Goal: Information Seeking & Learning: Check status

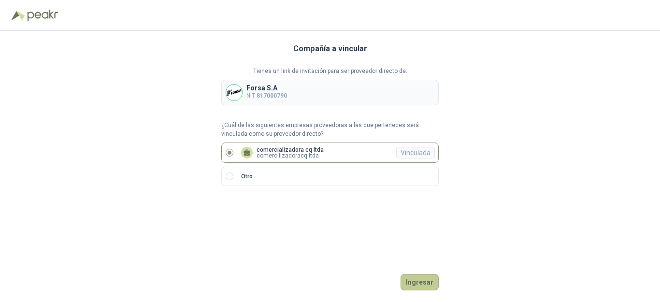
click at [421, 281] on button "Ingresar" at bounding box center [420, 282] width 38 height 16
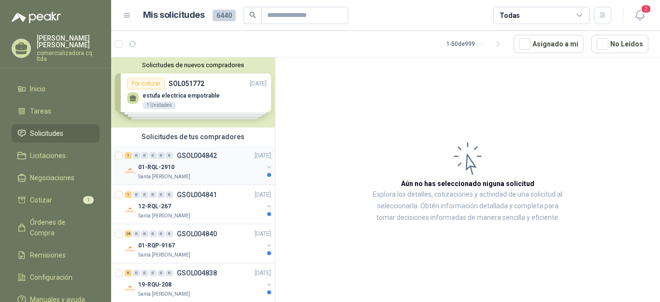
click at [168, 164] on p "01-RQL-2910" at bounding box center [156, 167] width 36 height 9
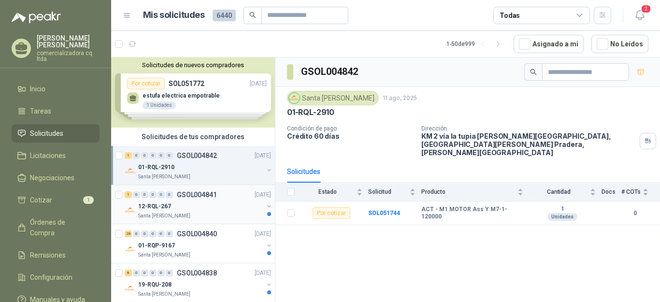
click at [176, 202] on div "12-RQL-267" at bounding box center [200, 207] width 125 height 12
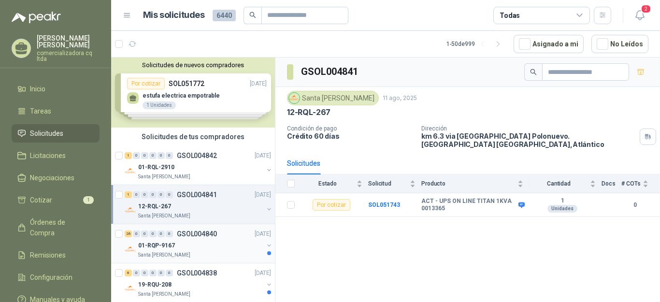
click at [170, 247] on p "01-RQP-9167" at bounding box center [156, 245] width 37 height 9
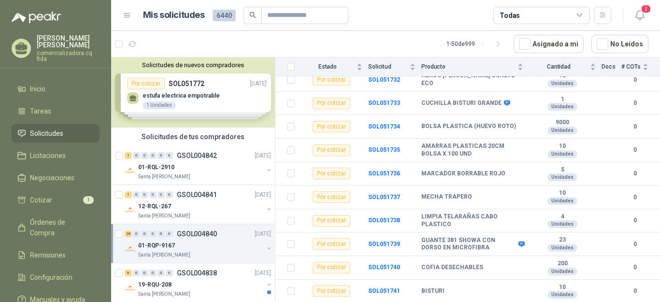
scroll to position [499, 0]
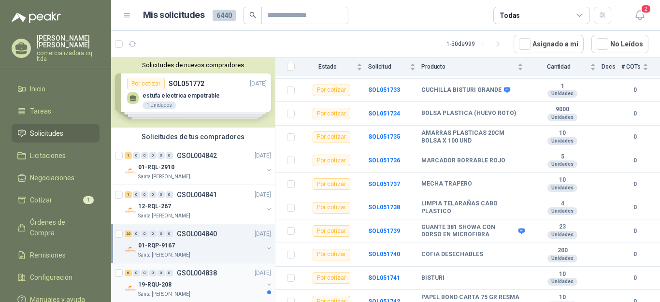
click at [155, 285] on p "19-RQU-208" at bounding box center [154, 284] width 33 height 9
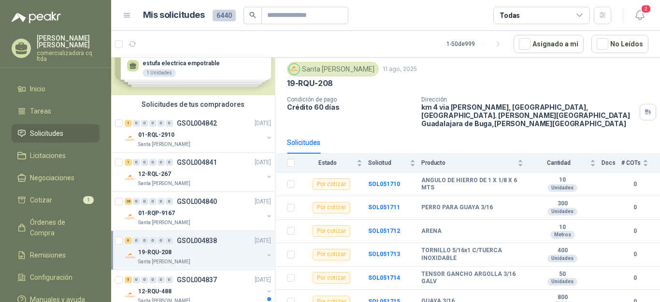
scroll to position [84, 0]
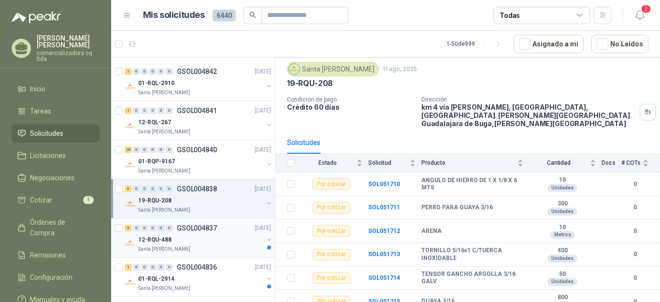
click at [152, 245] on div "12-RQU-488" at bounding box center [200, 240] width 125 height 12
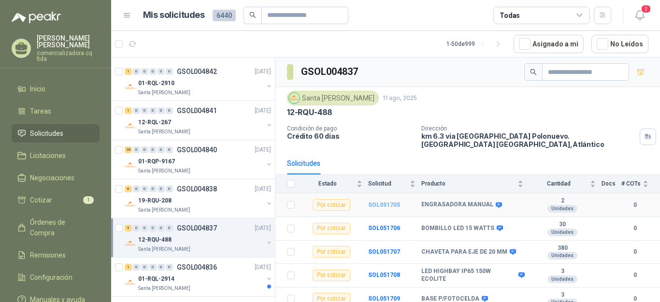
click at [390, 204] on b "SOL051705" at bounding box center [384, 204] width 32 height 7
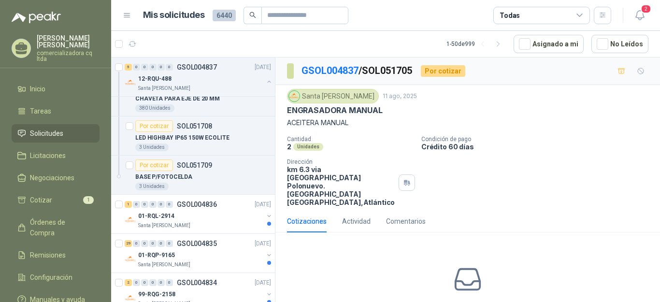
scroll to position [351, 0]
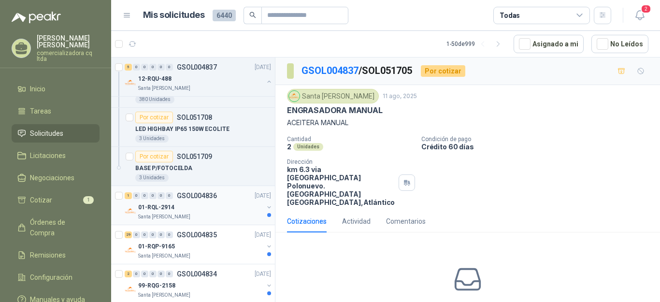
click at [172, 216] on p "Santa [PERSON_NAME]" at bounding box center [164, 217] width 52 height 8
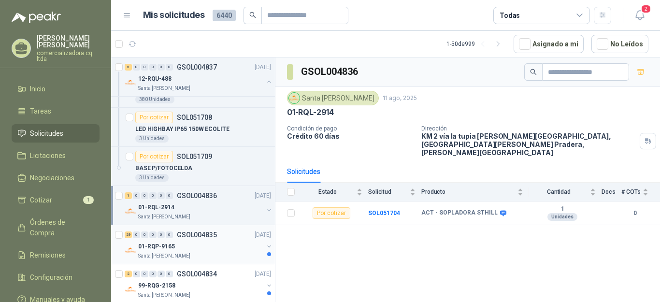
click at [152, 247] on p "01-RQP-9165" at bounding box center [156, 246] width 37 height 9
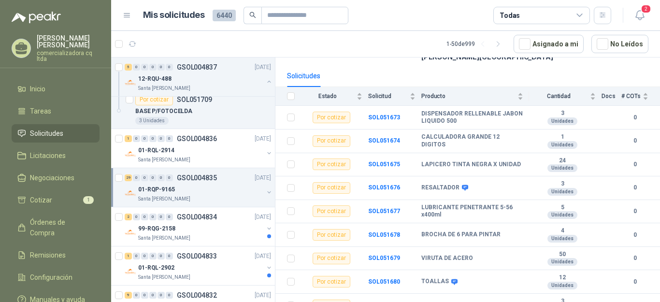
scroll to position [100, 0]
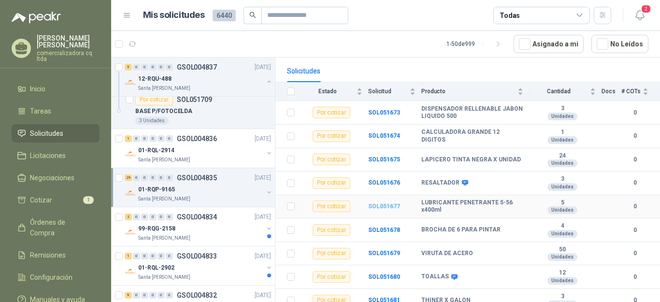
click at [389, 203] on b "SOL051677" at bounding box center [384, 206] width 32 height 7
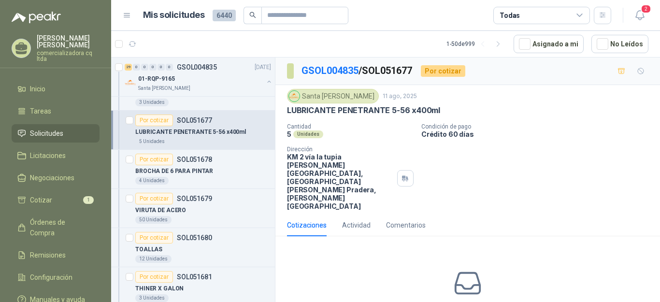
scroll to position [701, 0]
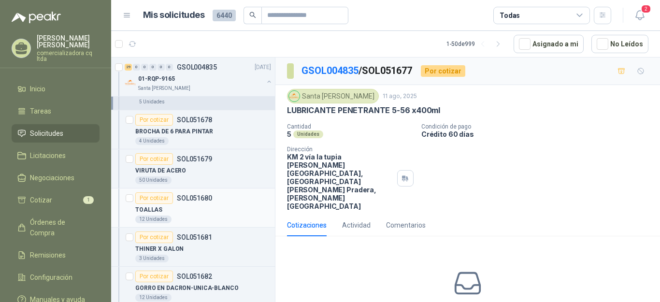
click at [147, 215] on div "TOALLAS" at bounding box center [203, 210] width 136 height 12
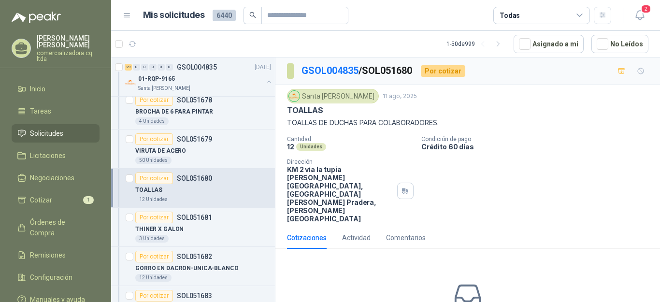
scroll to position [747, 0]
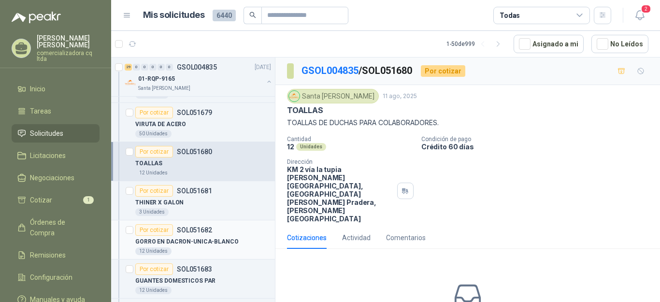
click at [165, 246] on p "GORRO EN DACRON-UNICA-BLANCO" at bounding box center [186, 241] width 103 height 9
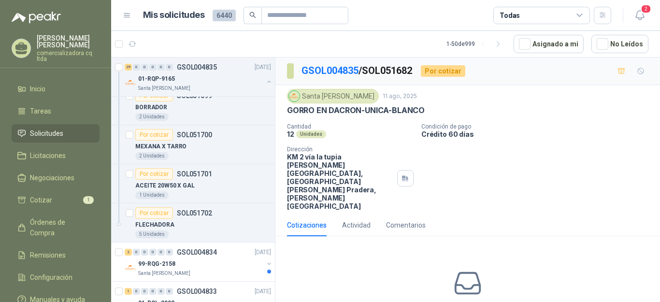
scroll to position [1534, 0]
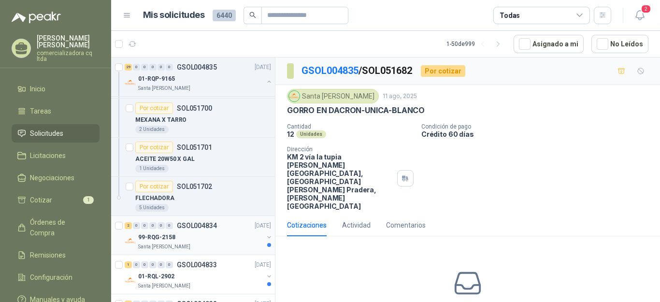
click at [161, 238] on p "99-RQG-2158" at bounding box center [156, 237] width 37 height 9
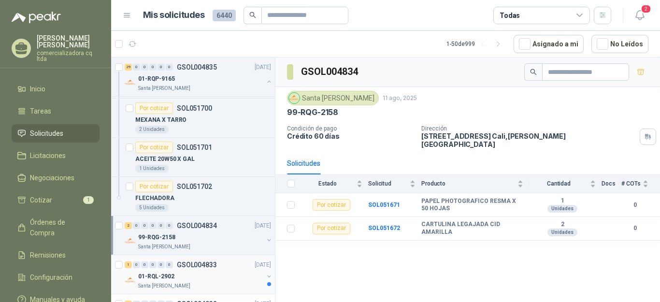
click at [156, 281] on div "01-RQL-2902" at bounding box center [200, 277] width 125 height 12
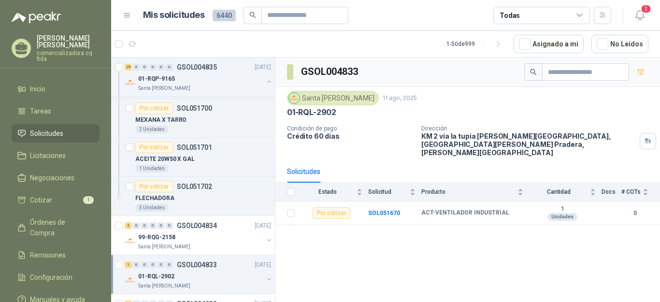
scroll to position [1554, 0]
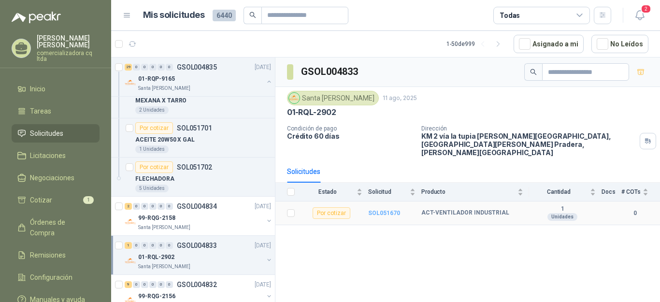
click at [382, 210] on b "SOL051670" at bounding box center [384, 213] width 32 height 7
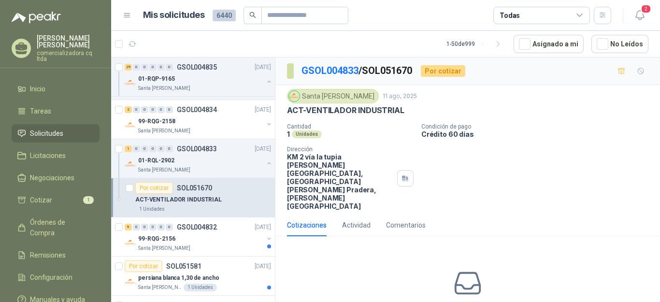
scroll to position [1657, 0]
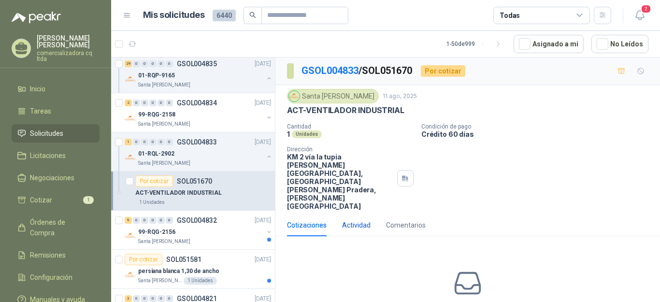
click at [347, 220] on div "Actividad" at bounding box center [356, 225] width 29 height 11
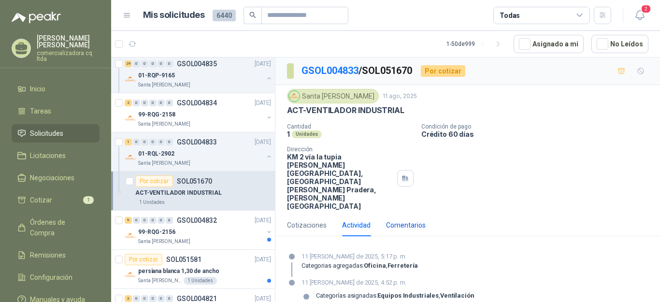
click at [402, 220] on div "Comentarios" at bounding box center [406, 225] width 40 height 11
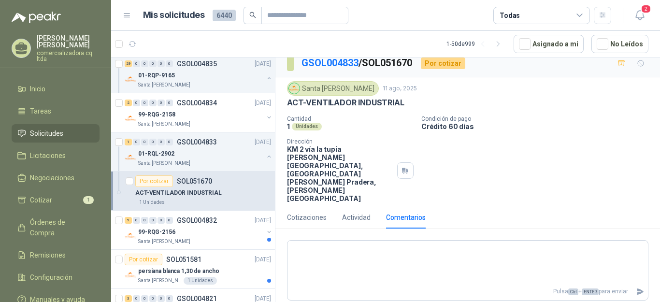
scroll to position [0, 0]
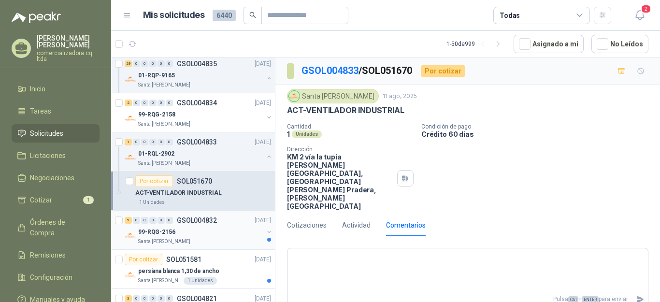
click at [156, 231] on p "99-RQG-2156" at bounding box center [156, 232] width 37 height 9
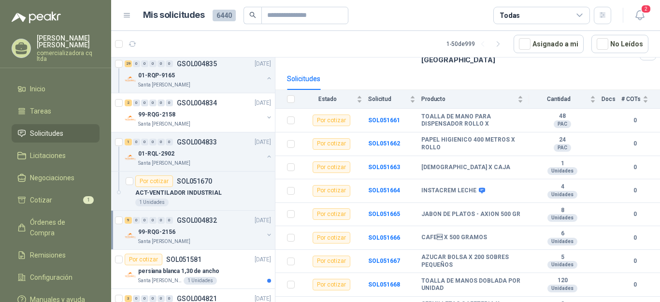
scroll to position [93, 0]
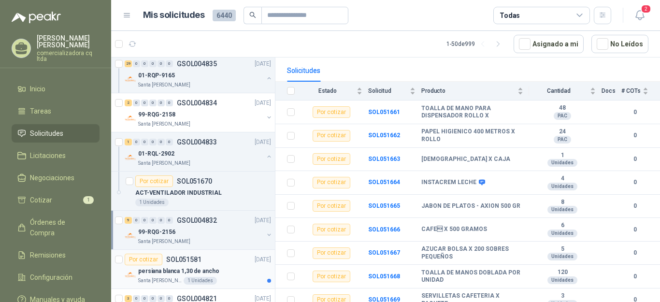
click at [168, 274] on p "persiana blanca 1,30 de ancho" at bounding box center [178, 271] width 81 height 9
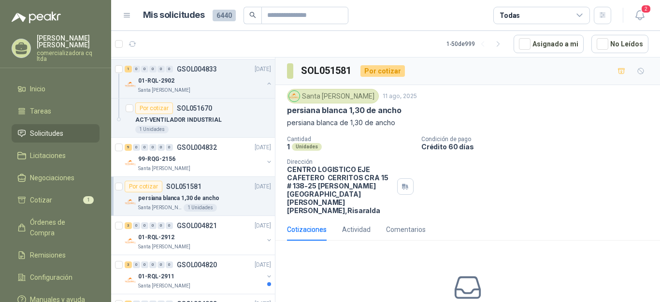
scroll to position [1757, 0]
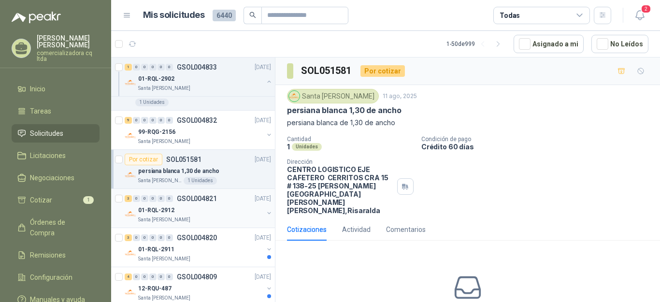
click at [158, 211] on p "01-RQL-2912" at bounding box center [156, 210] width 36 height 9
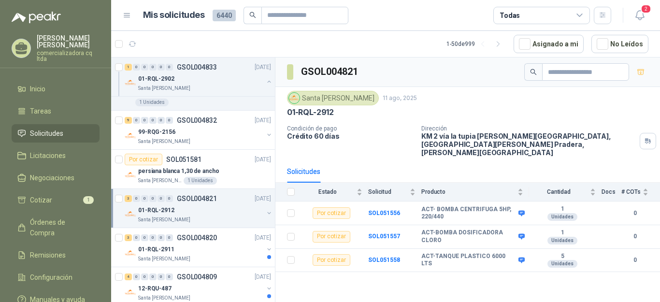
scroll to position [1791, 0]
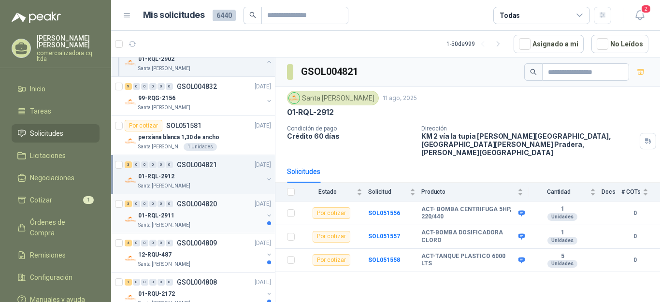
click at [165, 218] on p "01-RQL-2911" at bounding box center [156, 215] width 36 height 9
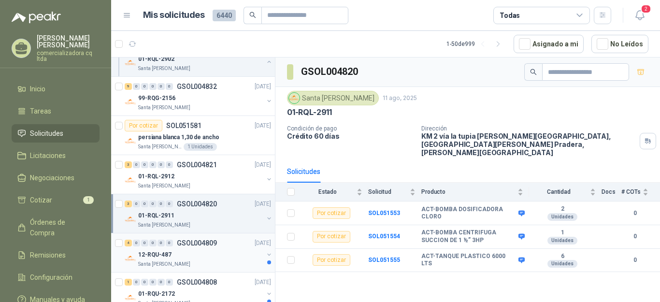
click at [164, 254] on p "12-RQU-487" at bounding box center [154, 254] width 33 height 9
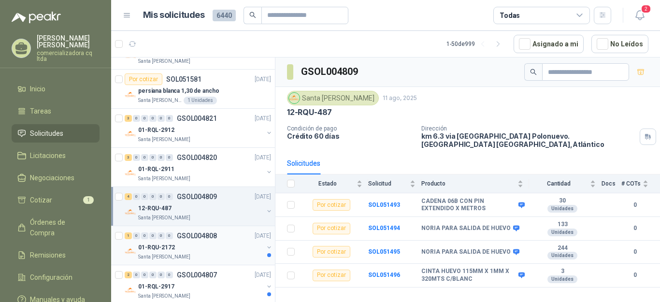
scroll to position [1851, 0]
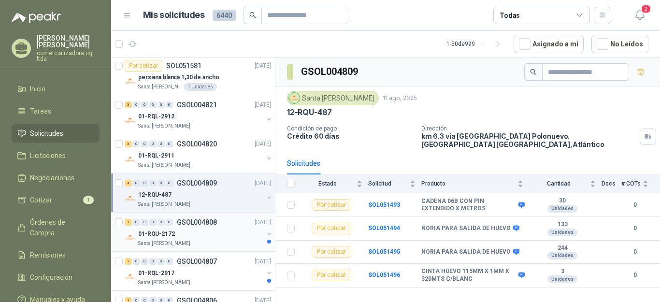
click at [171, 233] on p "01-RQU-2172" at bounding box center [156, 233] width 37 height 9
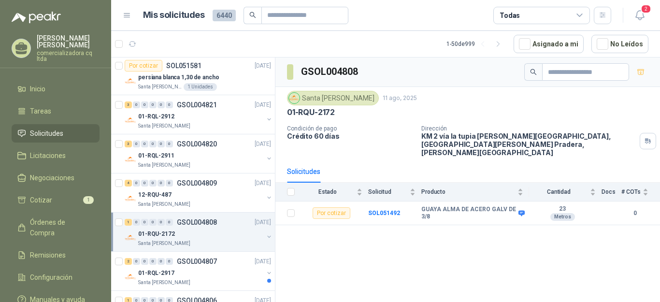
scroll to position [1884, 0]
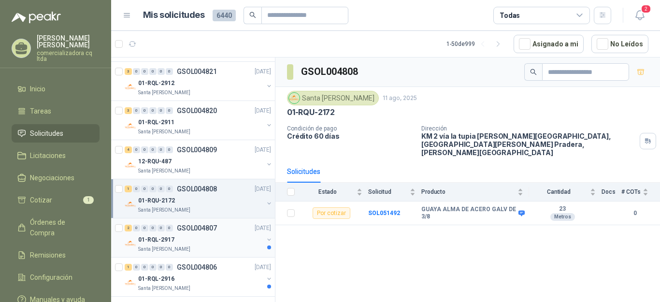
click at [206, 229] on p "GSOL004807" at bounding box center [197, 228] width 40 height 7
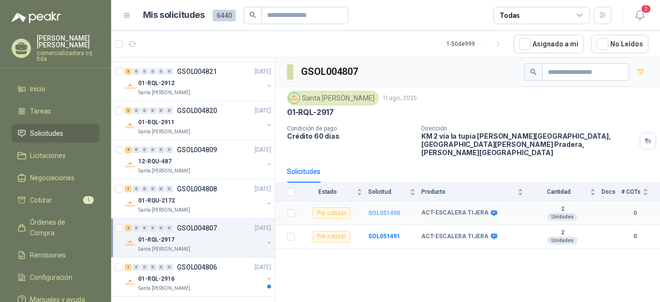
click at [386, 210] on b "SOL051490" at bounding box center [384, 213] width 32 height 7
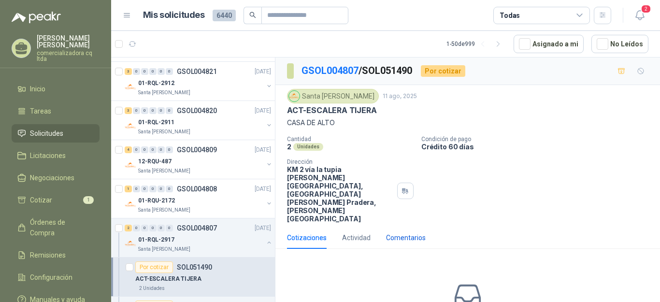
click at [399, 232] on div "Comentarios" at bounding box center [406, 237] width 40 height 11
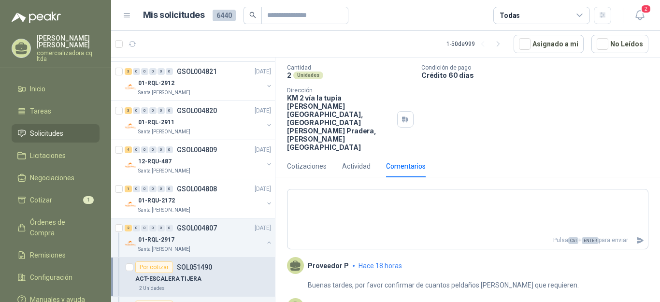
scroll to position [72, 0]
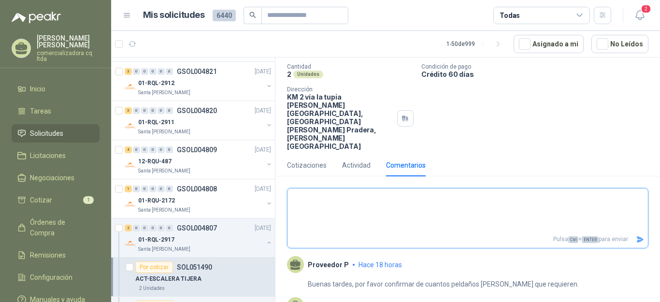
click at [637, 236] on icon "Enviar" at bounding box center [640, 239] width 7 height 6
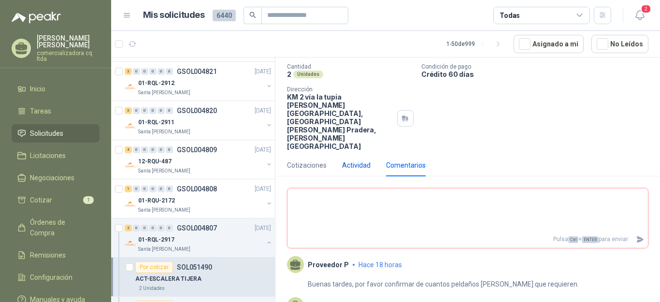
click at [360, 160] on div "Actividad" at bounding box center [356, 165] width 29 height 11
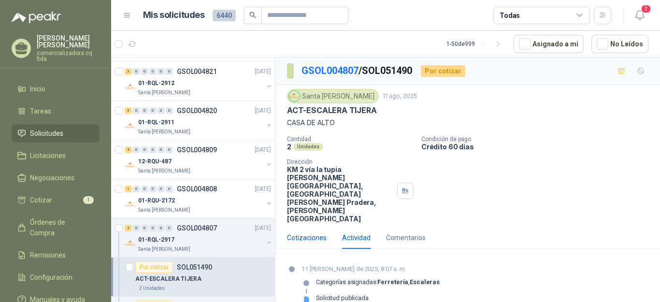
click at [305, 232] on div "Cotizaciones" at bounding box center [307, 237] width 40 height 11
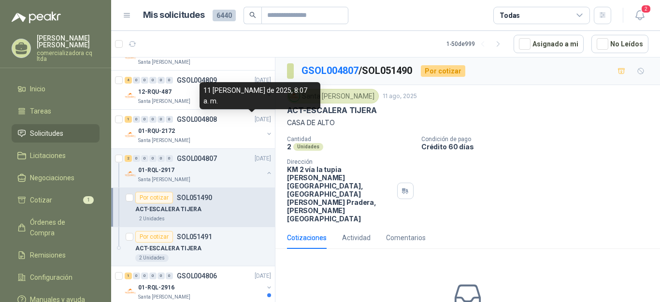
scroll to position [1981, 0]
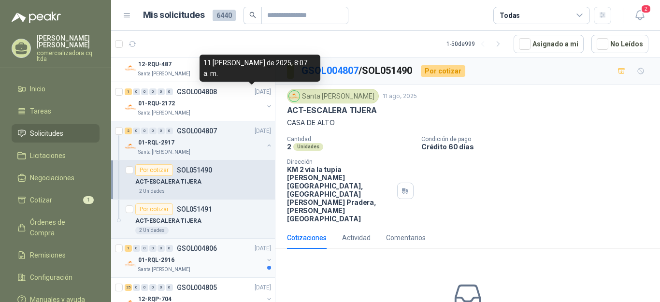
click at [165, 264] on p "01-RQL-2916" at bounding box center [156, 260] width 36 height 9
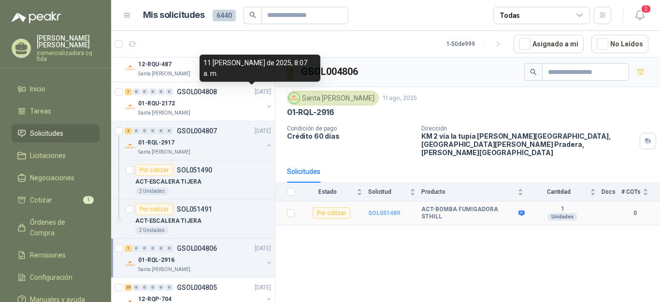
click at [382, 210] on b "SOL051489" at bounding box center [384, 213] width 32 height 7
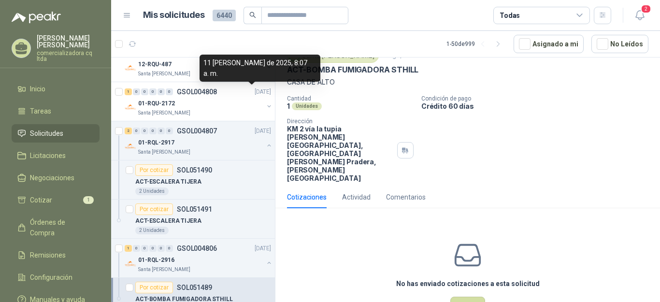
scroll to position [42, 0]
click at [400, 191] on div "Comentarios" at bounding box center [406, 196] width 40 height 11
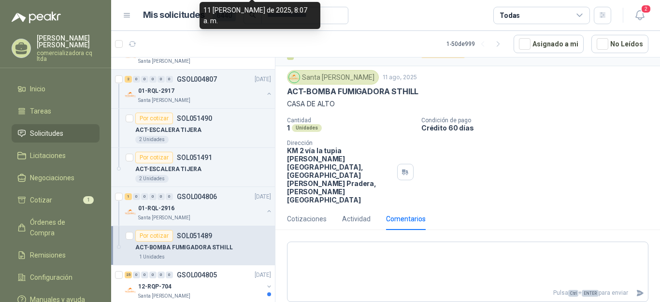
scroll to position [2081, 0]
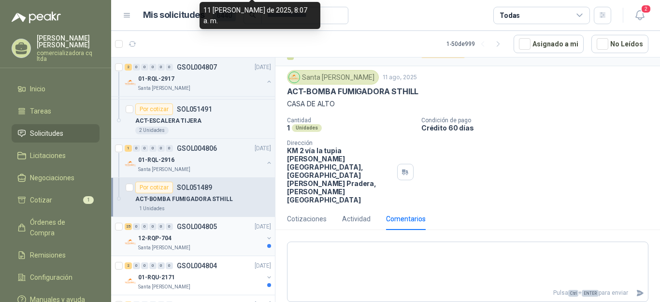
click at [160, 242] on p "12-RQP-704" at bounding box center [154, 238] width 33 height 9
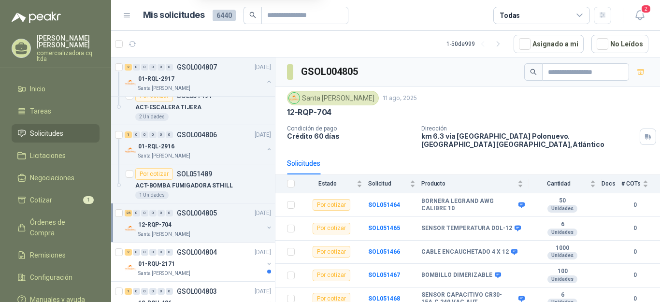
scroll to position [2150, 0]
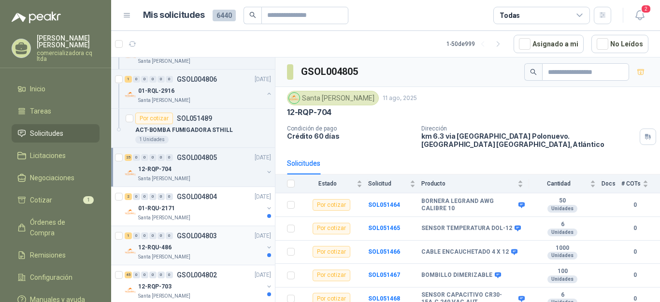
click at [164, 244] on p "12-RQU-486" at bounding box center [154, 247] width 33 height 9
click at [162, 244] on p "12-RQU-486" at bounding box center [154, 247] width 33 height 9
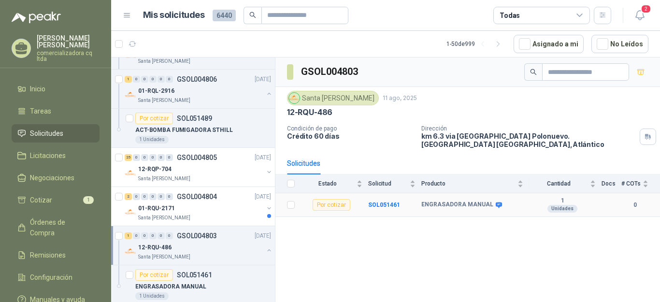
click at [467, 205] on b "ENGRASADORA MANUAL" at bounding box center [457, 205] width 72 height 8
click at [384, 205] on b "SOL051461" at bounding box center [384, 204] width 32 height 7
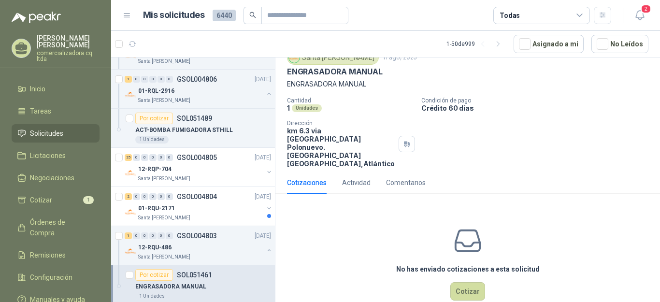
scroll to position [42, 0]
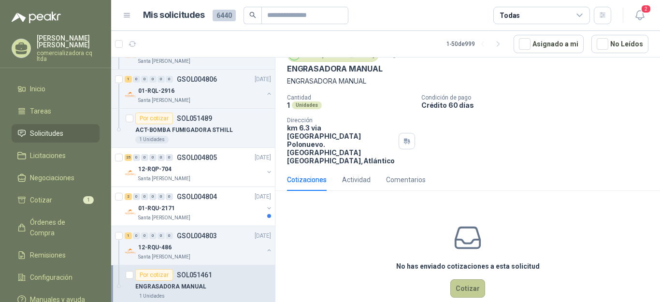
click at [462, 279] on button "Cotizar" at bounding box center [467, 288] width 35 height 18
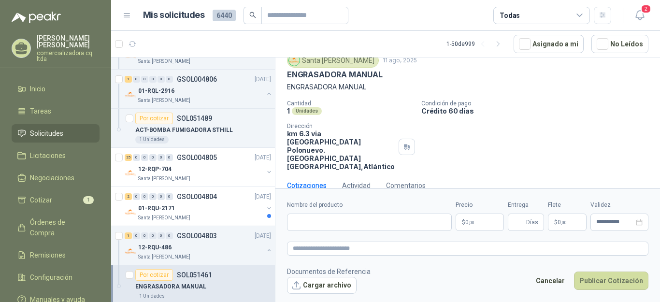
scroll to position [35, 0]
click at [415, 181] on div "Comentarios" at bounding box center [406, 186] width 40 height 11
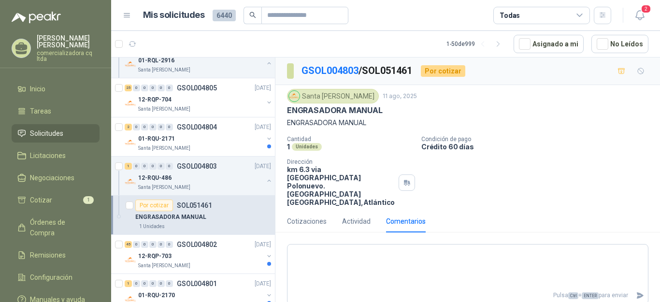
scroll to position [2283, 0]
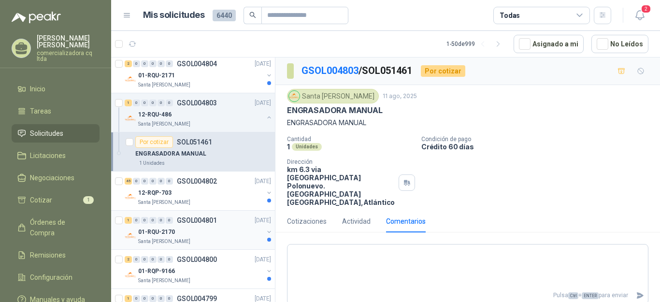
click at [168, 228] on p "01-RQU-2170" at bounding box center [156, 232] width 37 height 9
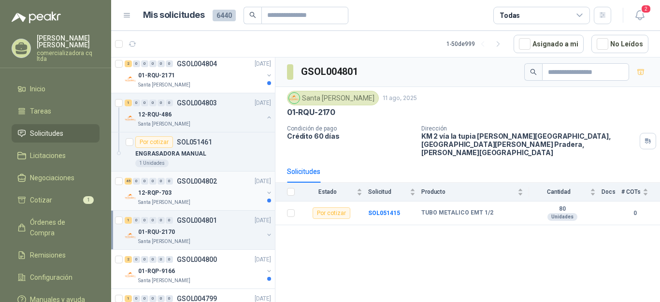
click at [175, 194] on div "12-RQP-703" at bounding box center [200, 193] width 125 height 12
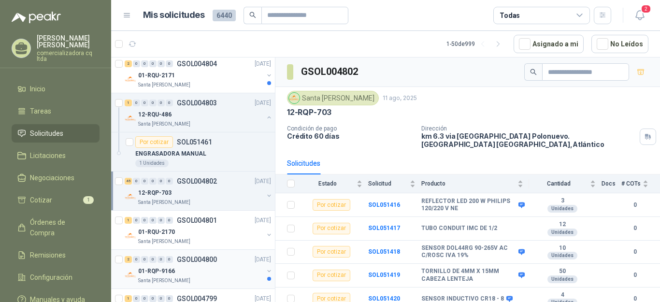
click at [166, 272] on p "01-RQP-9166" at bounding box center [156, 271] width 37 height 9
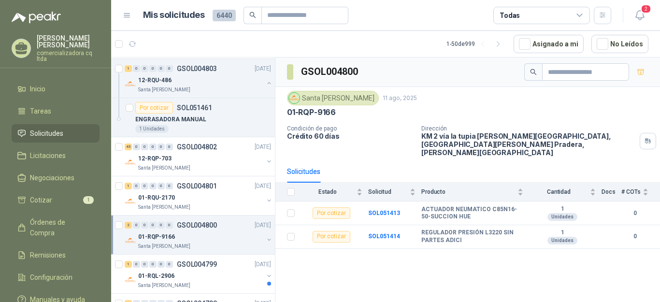
scroll to position [2374, 0]
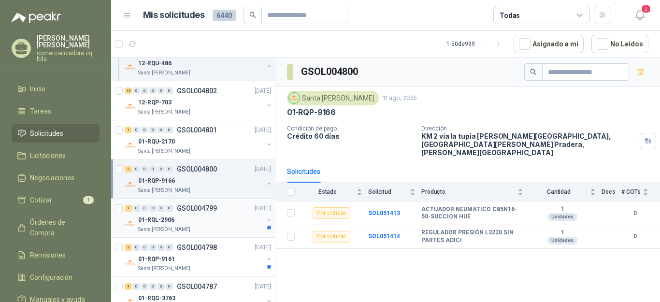
click at [174, 227] on p "Santa [PERSON_NAME]" at bounding box center [164, 230] width 52 height 8
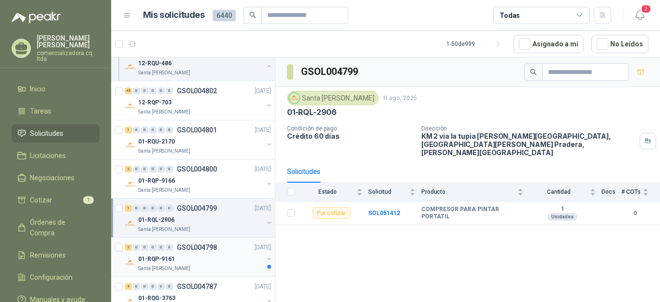
click at [172, 255] on p "01-RQP-9161" at bounding box center [156, 259] width 37 height 9
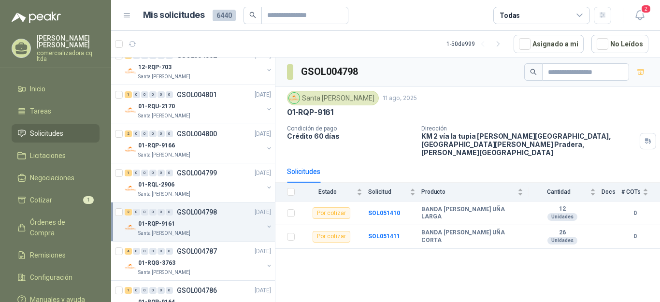
scroll to position [2430, 0]
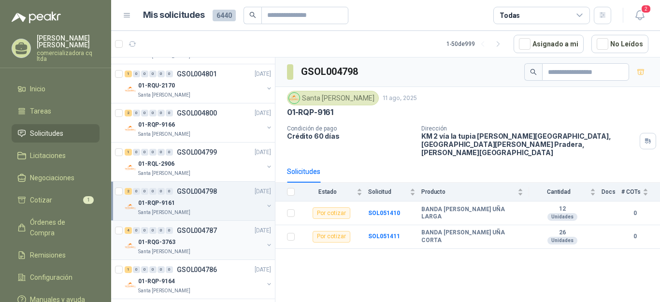
click at [186, 241] on div "01-RQG-3763" at bounding box center [200, 242] width 125 height 12
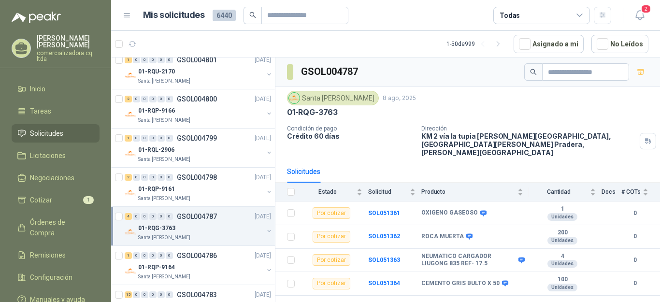
scroll to position [2485, 0]
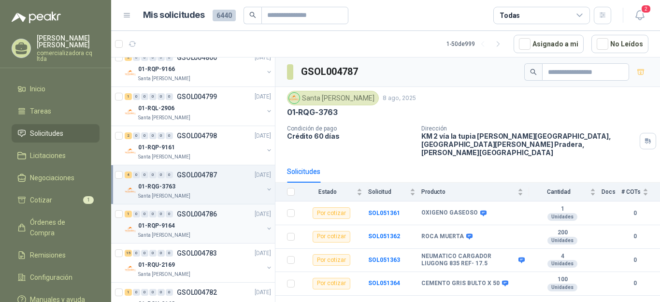
click at [170, 233] on p "Santa [PERSON_NAME]" at bounding box center [164, 235] width 52 height 8
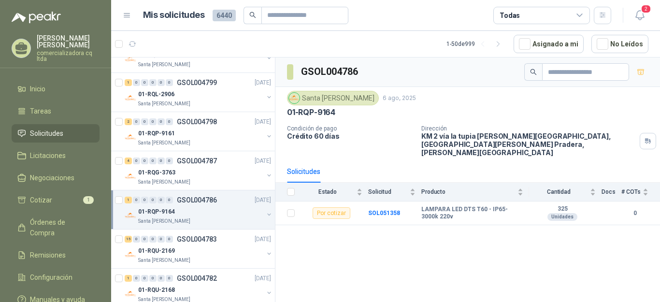
scroll to position [2534, 0]
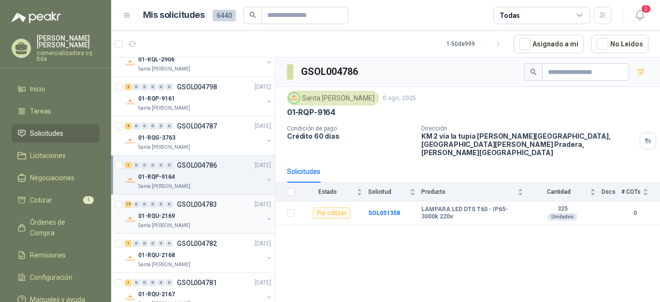
click at [169, 219] on p "01-RQU-2169" at bounding box center [156, 216] width 37 height 9
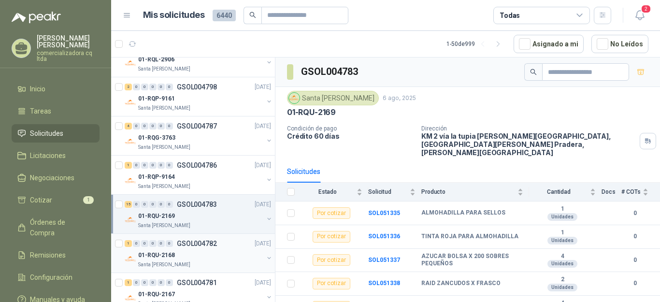
click at [168, 254] on p "01-RQU-2168" at bounding box center [156, 255] width 37 height 9
